Goal: Task Accomplishment & Management: Manage account settings

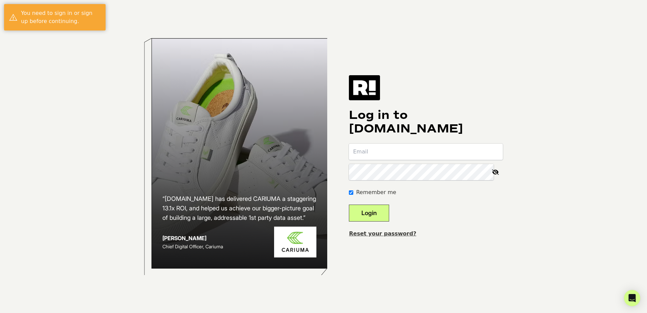
click at [395, 151] on input "email" at bounding box center [426, 151] width 154 height 16
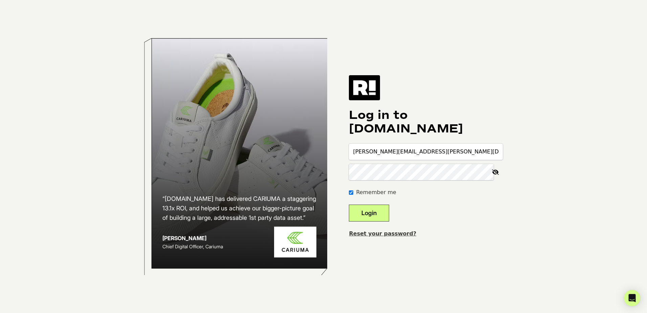
type input "nicole.cunningham@electrolux.com"
click at [349, 204] on button "Login" at bounding box center [369, 212] width 40 height 17
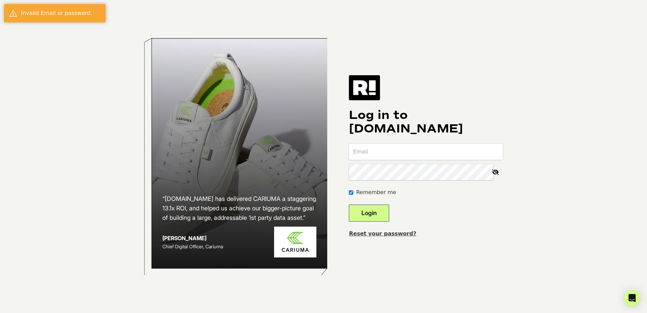
click at [395, 149] on input "email" at bounding box center [426, 151] width 154 height 16
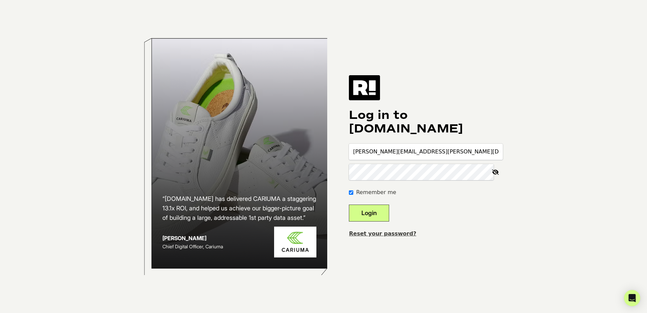
type input "nicole.cunningham@electrolux.com"
click at [382, 215] on button "Login" at bounding box center [369, 212] width 40 height 17
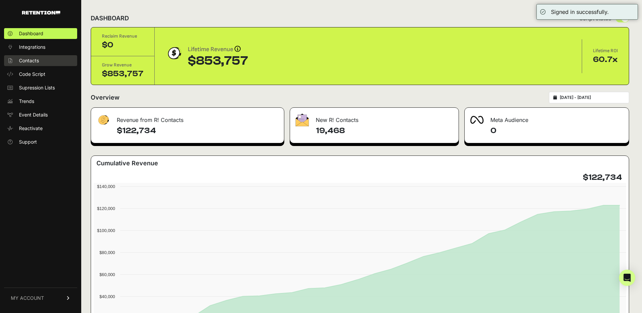
click at [35, 59] on span "Contacts" at bounding box center [29, 60] width 20 height 7
